Goal: Information Seeking & Learning: Learn about a topic

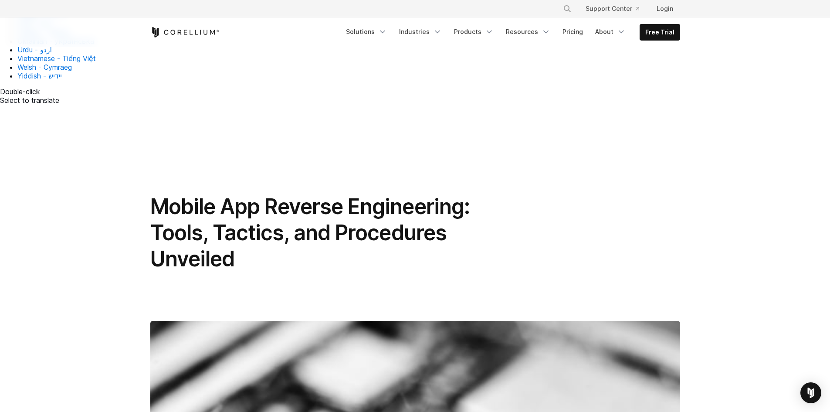
scroll to position [741, 0]
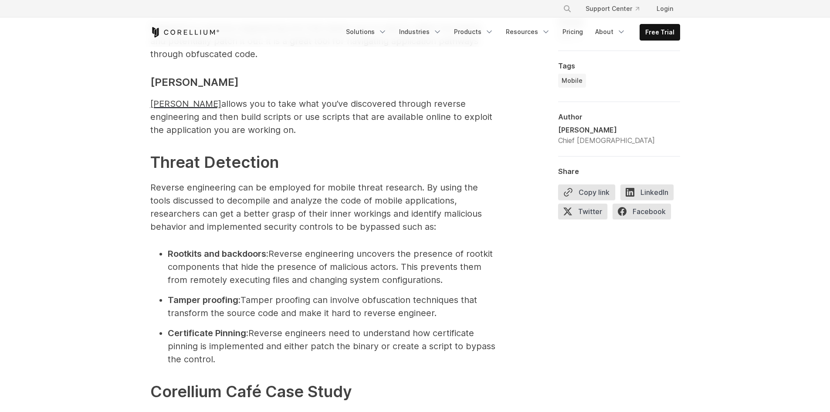
scroll to position [2208, 0]
